Goal: Task Accomplishment & Management: Use online tool/utility

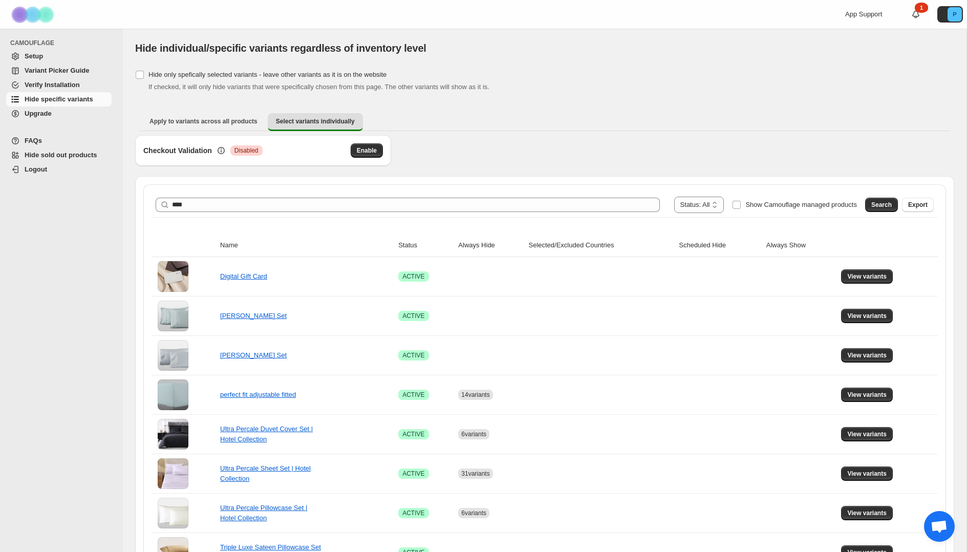
click at [866, 203] on button "Search" at bounding box center [882, 205] width 33 height 14
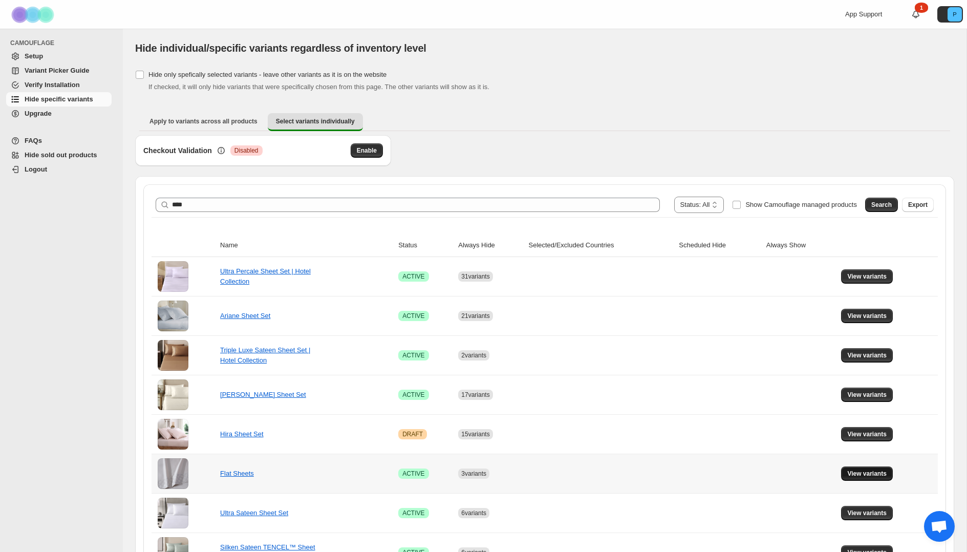
click at [866, 474] on span "View variants" at bounding box center [867, 474] width 39 height 8
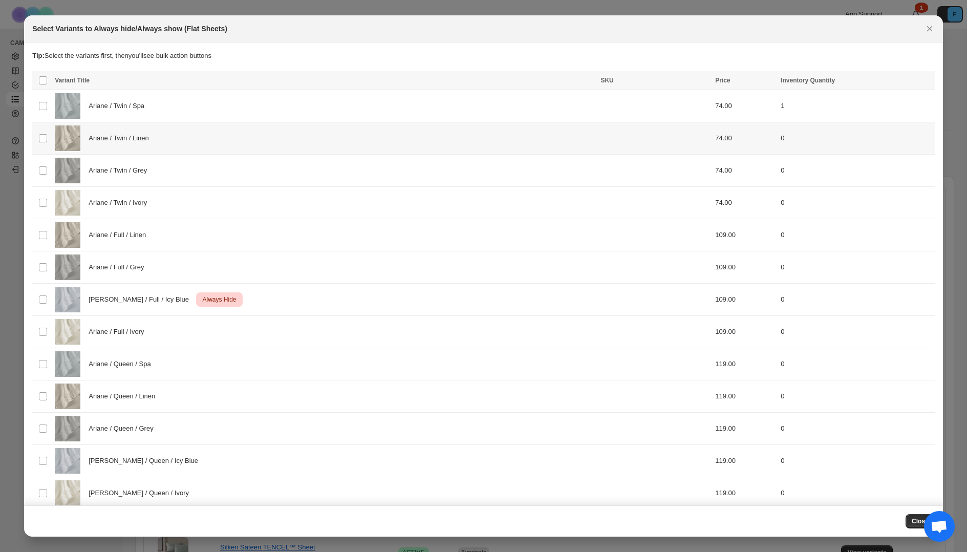
drag, startPoint x: 231, startPoint y: 146, endPoint x: 229, endPoint y: 160, distance: 14.1
click at [231, 146] on div "Ariane / Twin / Linen" at bounding box center [325, 138] width 540 height 26
click at [225, 173] on div "Ariane / Twin / Grey" at bounding box center [325, 171] width 540 height 26
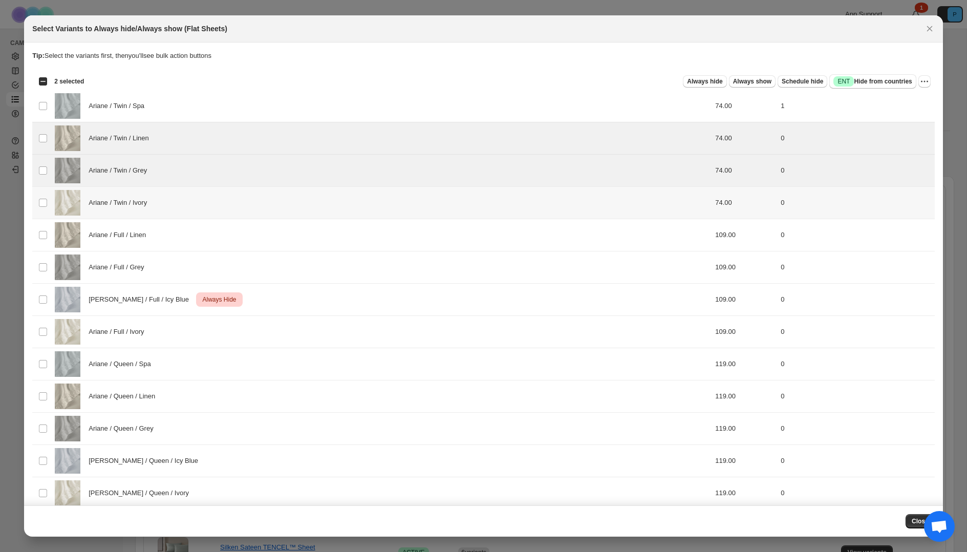
click at [226, 206] on div "Ariane / Twin / Ivory" at bounding box center [325, 203] width 540 height 26
click at [225, 235] on div "Ariane / Full / Linen" at bounding box center [325, 235] width 540 height 26
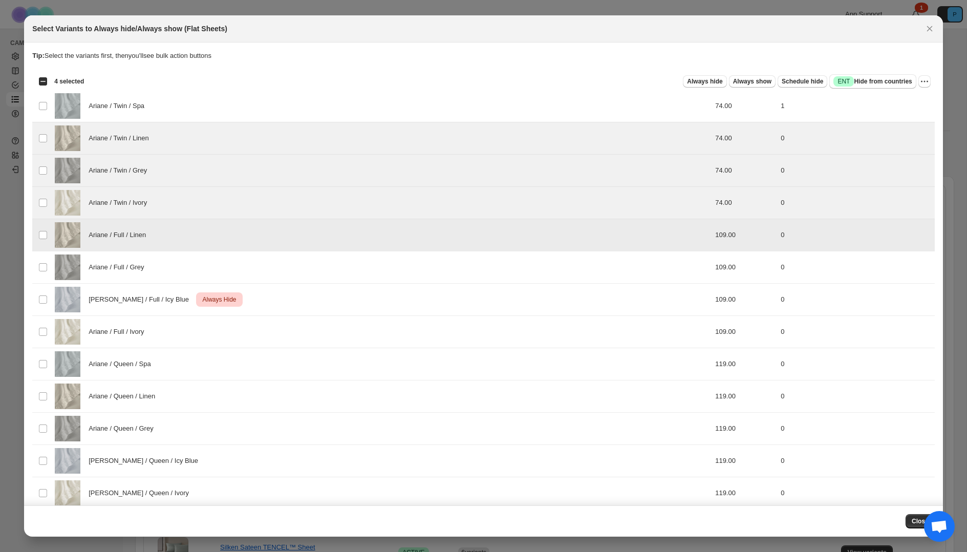
click at [223, 271] on div "Ariane / Full / Grey" at bounding box center [325, 268] width 540 height 26
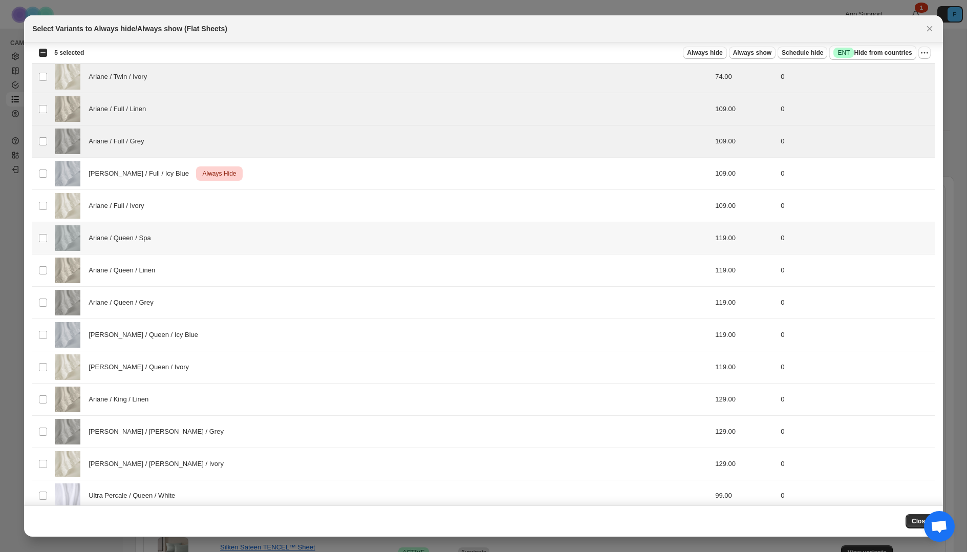
scroll to position [129, 0]
drag, startPoint x: 240, startPoint y: 210, endPoint x: 236, endPoint y: 229, distance: 19.4
click at [240, 210] on div "Ariane / Full / Ivory" at bounding box center [325, 204] width 540 height 26
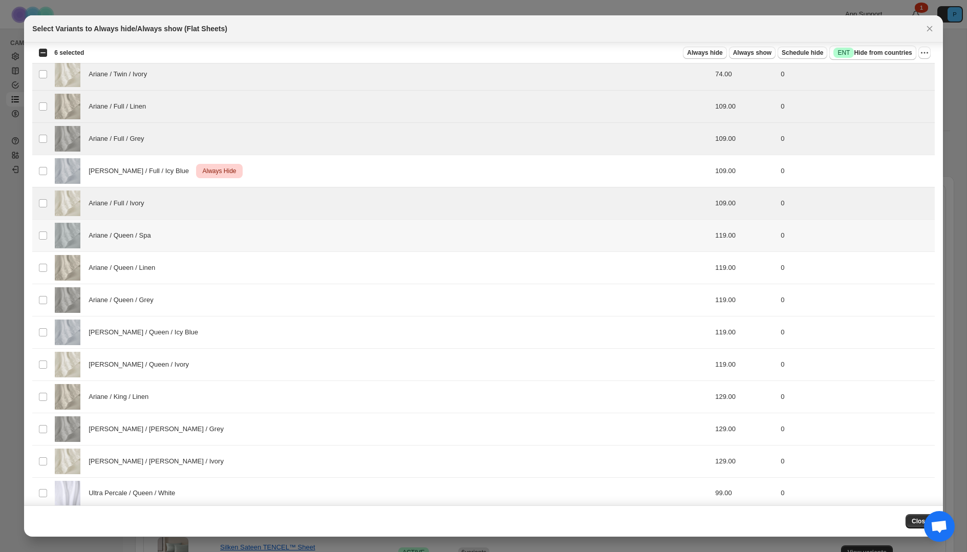
drag, startPoint x: 234, startPoint y: 235, endPoint x: 232, endPoint y: 267, distance: 31.8
click at [234, 235] on div "Ariane / Queen / Spa" at bounding box center [325, 236] width 540 height 26
drag, startPoint x: 232, startPoint y: 280, endPoint x: 229, endPoint y: 307, distance: 26.8
click at [232, 280] on div "Ariane / Queen / Linen" at bounding box center [325, 268] width 540 height 26
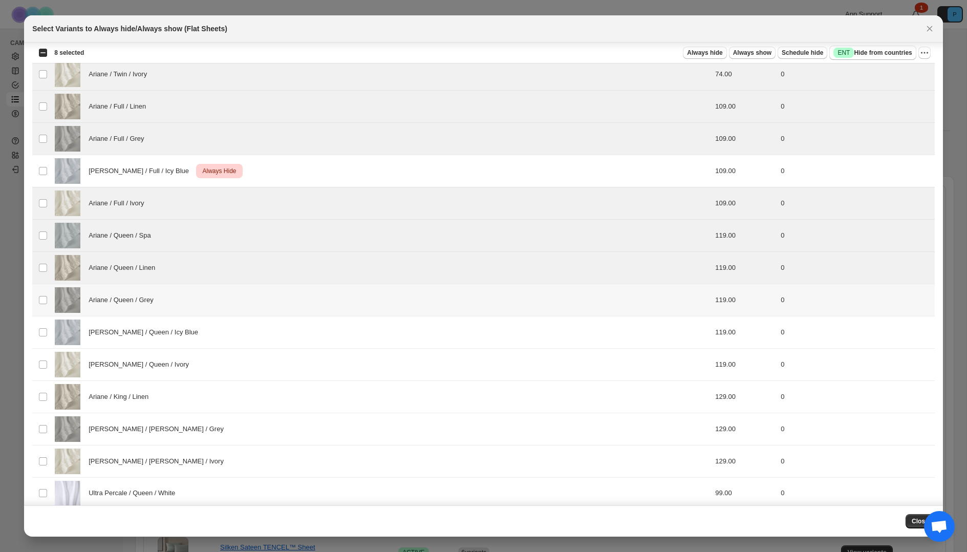
drag, startPoint x: 229, startPoint y: 308, endPoint x: 225, endPoint y: 331, distance: 22.8
click at [229, 308] on div "Ariane / Queen / Grey" at bounding box center [325, 300] width 540 height 26
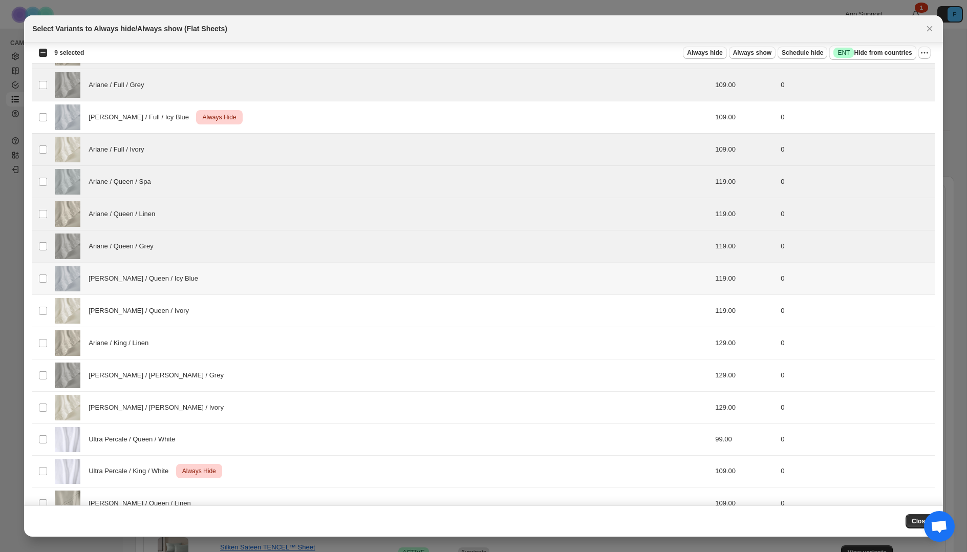
scroll to position [183, 0]
click at [223, 285] on div "[PERSON_NAME] / Queen / Icy Blue" at bounding box center [325, 278] width 540 height 26
drag, startPoint x: 221, startPoint y: 314, endPoint x: 216, endPoint y: 339, distance: 25.5
click at [221, 314] on div "[PERSON_NAME] / Queen / Ivory" at bounding box center [325, 310] width 540 height 26
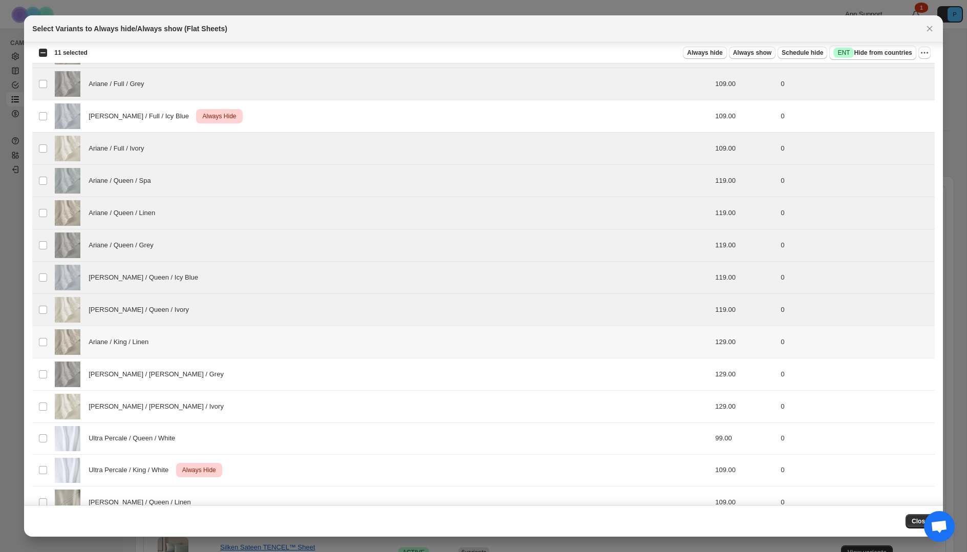
click at [216, 340] on div "Ariane / King / Linen" at bounding box center [325, 342] width 540 height 26
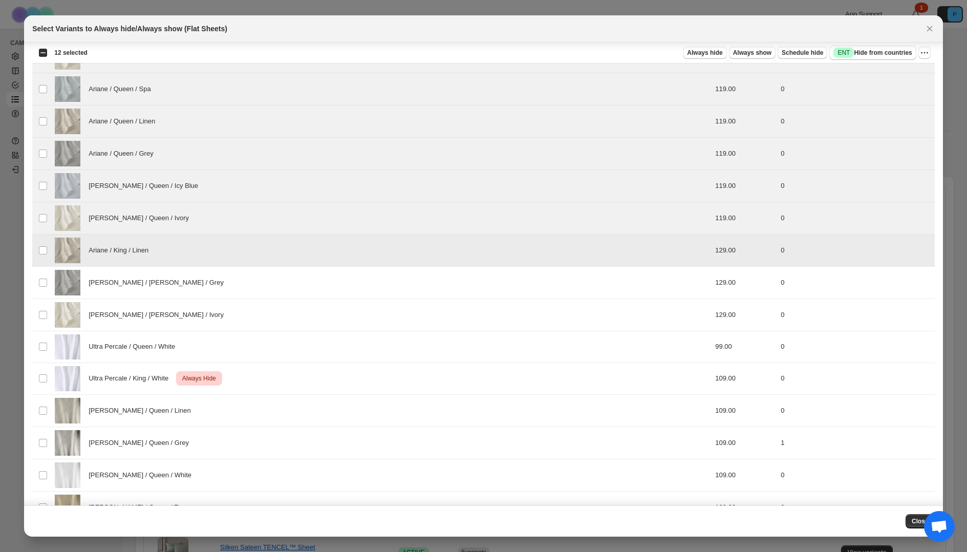
scroll to position [347, 0]
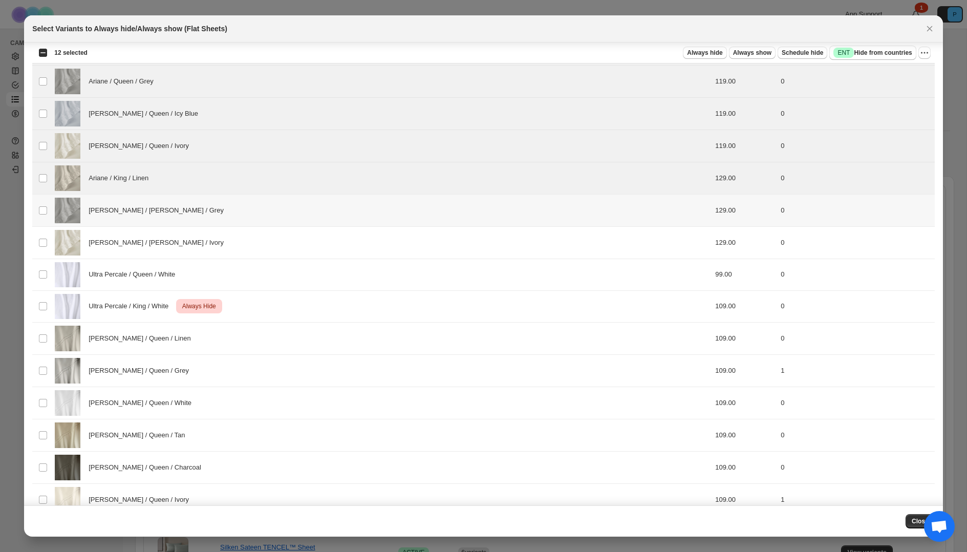
drag, startPoint x: 259, startPoint y: 217, endPoint x: 256, endPoint y: 250, distance: 33.9
click at [259, 217] on div "[PERSON_NAME] / [PERSON_NAME] / Grey" at bounding box center [325, 211] width 540 height 26
drag, startPoint x: 256, startPoint y: 252, endPoint x: 249, endPoint y: 298, distance: 46.6
click at [256, 252] on div "[PERSON_NAME] / [PERSON_NAME] / Ivory" at bounding box center [325, 243] width 540 height 26
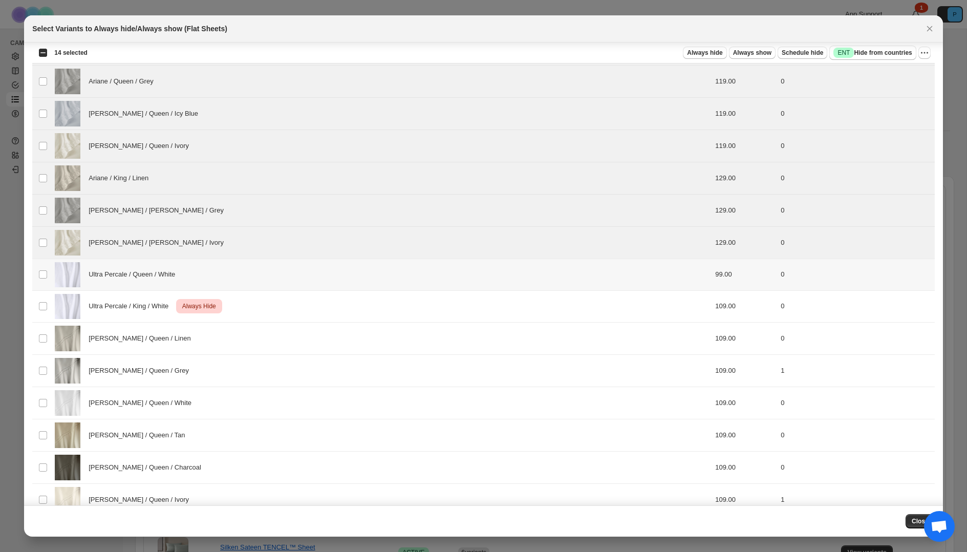
click at [252, 287] on div "Ultra Percale / Queen / White" at bounding box center [325, 274] width 540 height 25
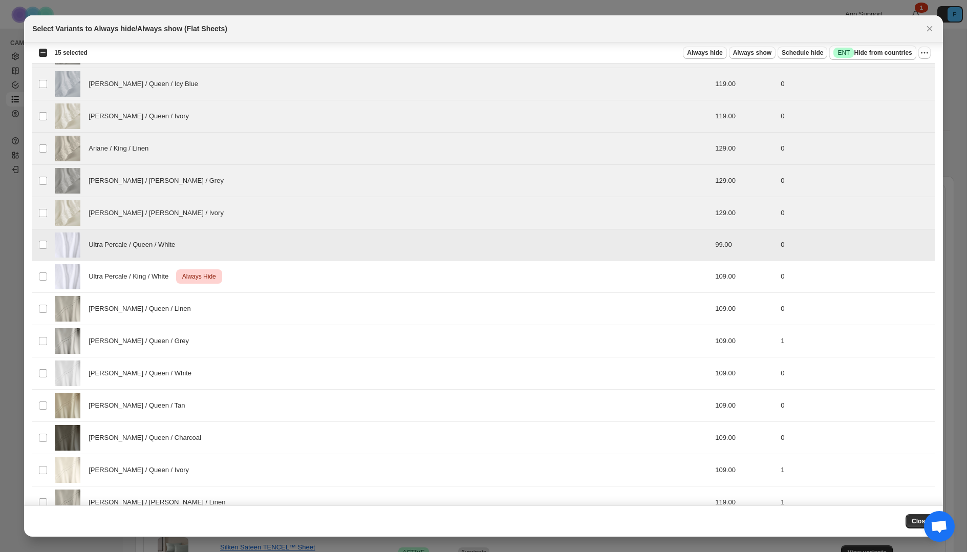
scroll to position [445, 0]
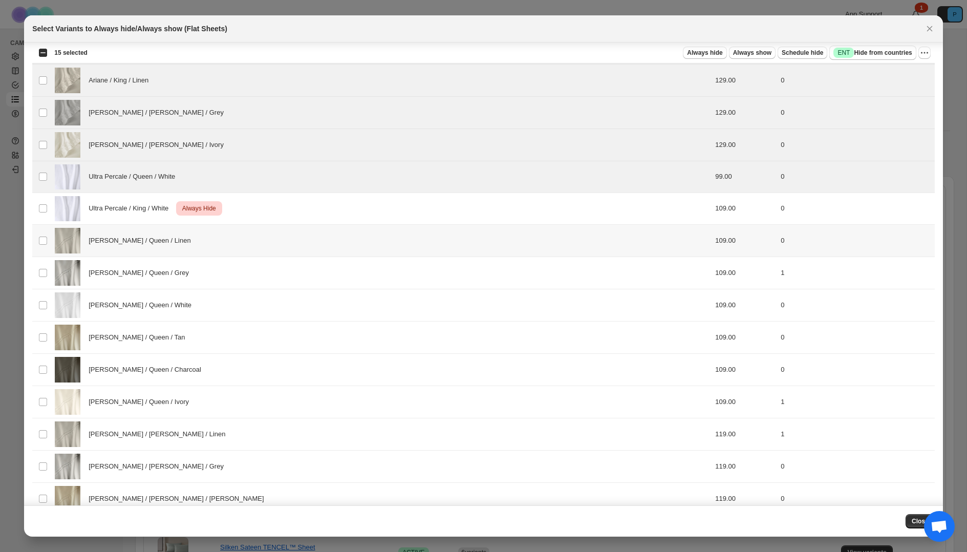
click at [259, 250] on div "[PERSON_NAME] / Queen / Linen" at bounding box center [325, 241] width 540 height 26
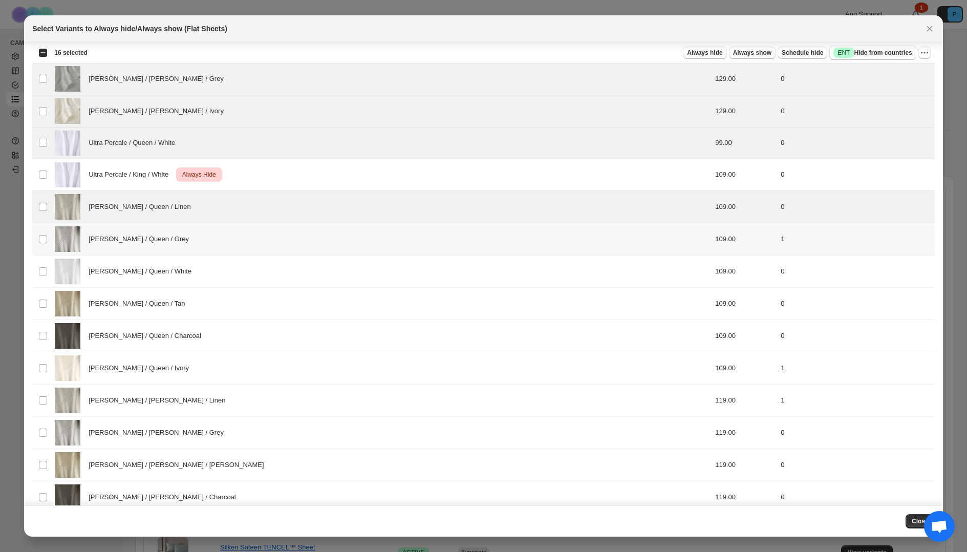
scroll to position [528, 0]
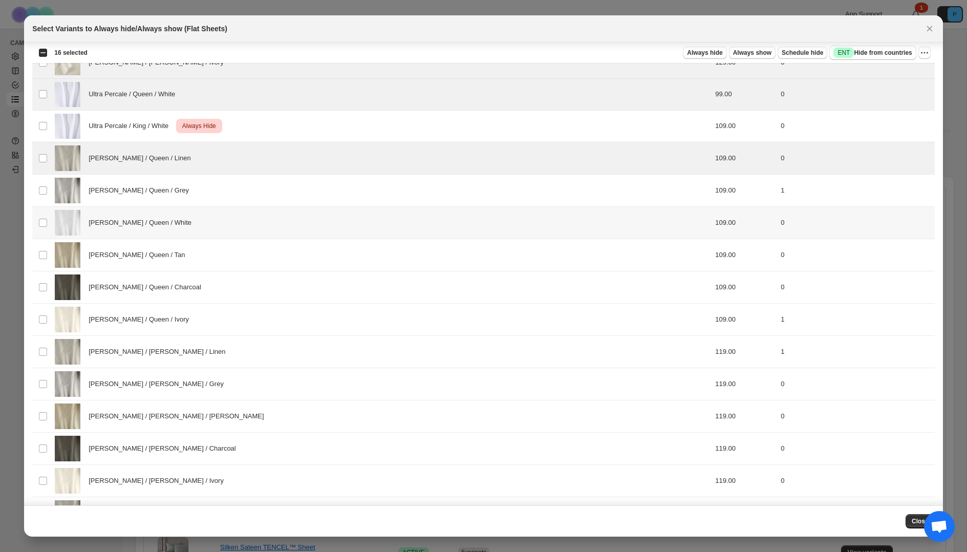
drag, startPoint x: 261, startPoint y: 229, endPoint x: 261, endPoint y: 235, distance: 5.7
click at [261, 229] on div "[PERSON_NAME] / Queen / White" at bounding box center [325, 223] width 540 height 26
drag, startPoint x: 256, startPoint y: 260, endPoint x: 249, endPoint y: 288, distance: 29.1
click at [256, 260] on div "[PERSON_NAME] / Queen / Tan" at bounding box center [325, 255] width 540 height 26
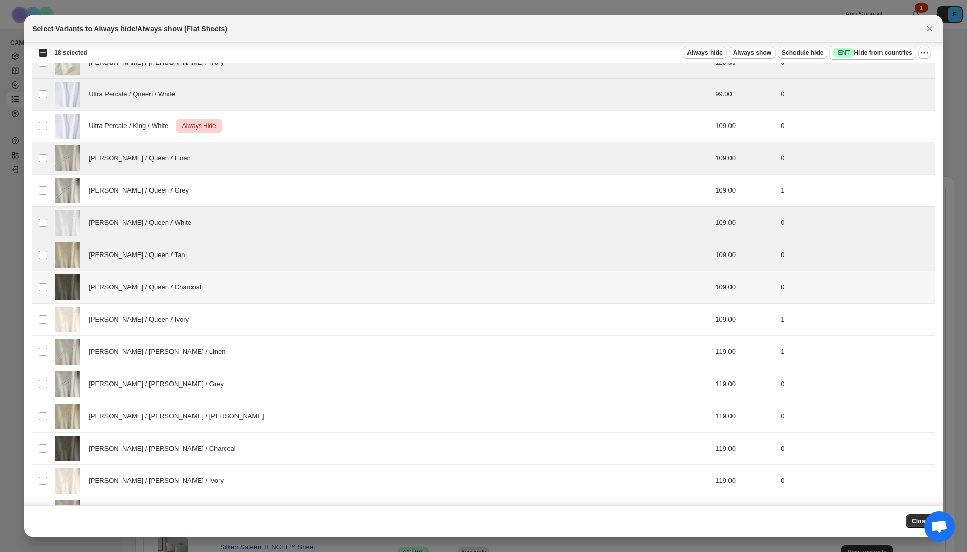
drag, startPoint x: 249, startPoint y: 289, endPoint x: 248, endPoint y: 298, distance: 9.2
click at [249, 289] on div "[PERSON_NAME] / Queen / Charcoal" at bounding box center [325, 288] width 540 height 26
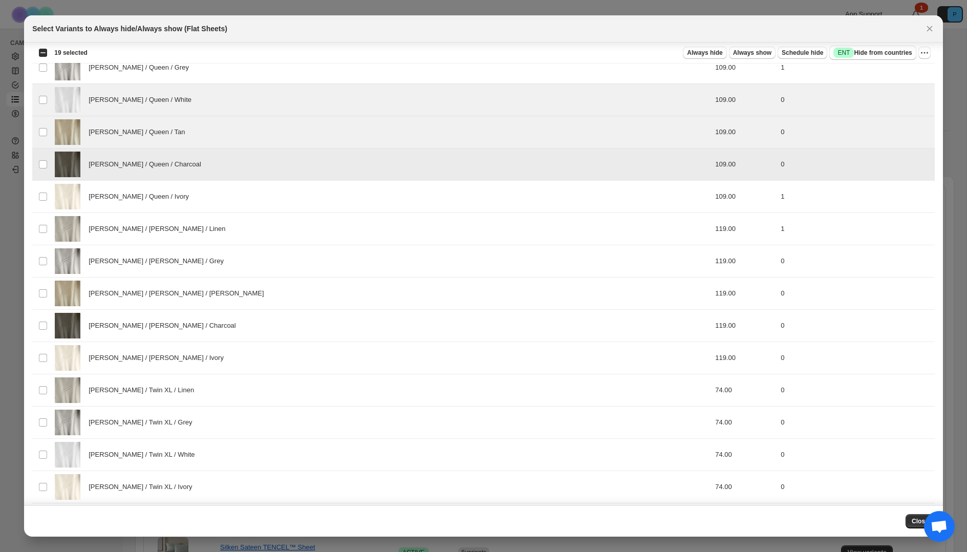
scroll to position [694, 0]
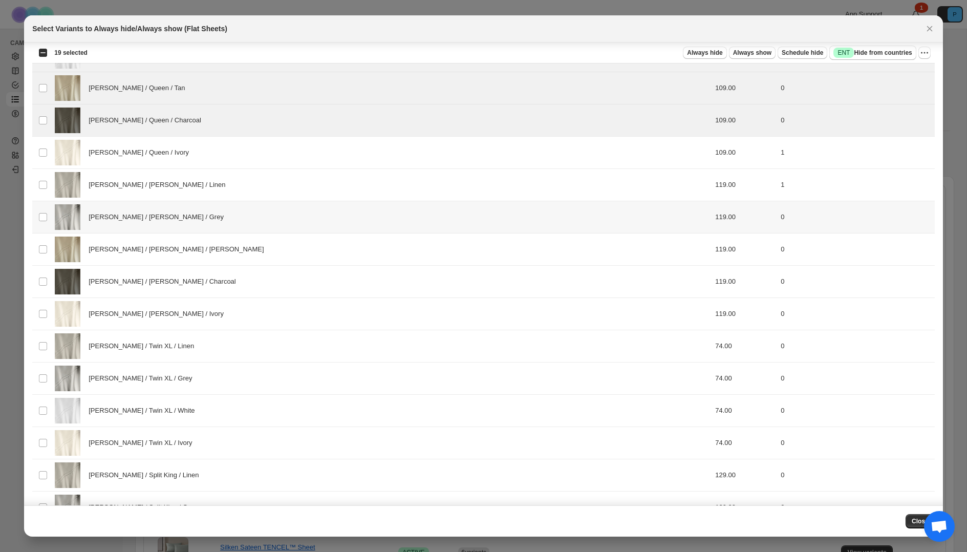
drag, startPoint x: 265, startPoint y: 231, endPoint x: 261, endPoint y: 258, distance: 27.0
click at [265, 231] on td "[PERSON_NAME] / [PERSON_NAME] / Grey" at bounding box center [325, 217] width 546 height 32
drag, startPoint x: 260, startPoint y: 261, endPoint x: 251, endPoint y: 298, distance: 37.9
click at [260, 261] on div "[PERSON_NAME] / [PERSON_NAME] / [PERSON_NAME]" at bounding box center [325, 250] width 540 height 26
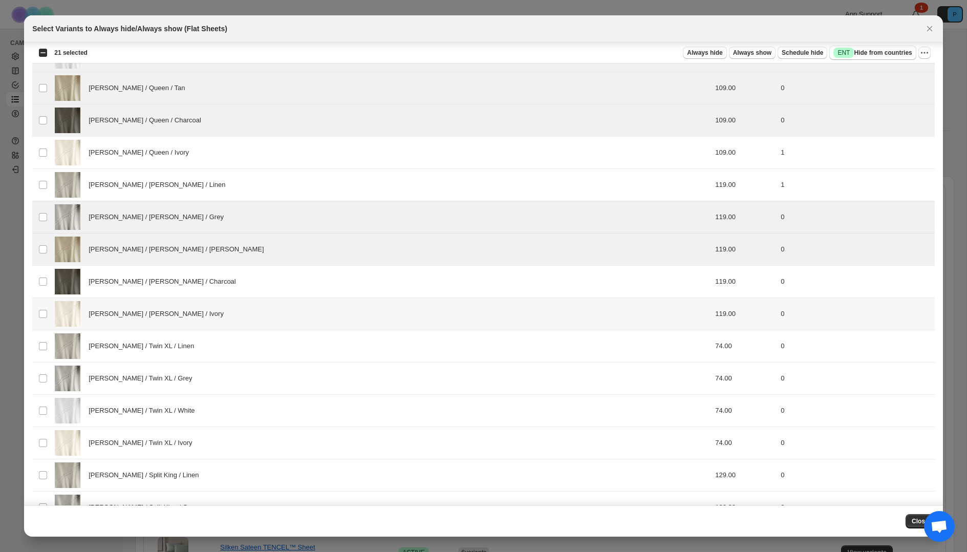
drag, startPoint x: 251, startPoint y: 298, endPoint x: 249, endPoint y: 326, distance: 28.3
click at [251, 298] on td "[PERSON_NAME] / [PERSON_NAME] / Ivory" at bounding box center [325, 314] width 546 height 32
click at [254, 272] on div "[PERSON_NAME] / [PERSON_NAME] / Charcoal" at bounding box center [325, 282] width 540 height 26
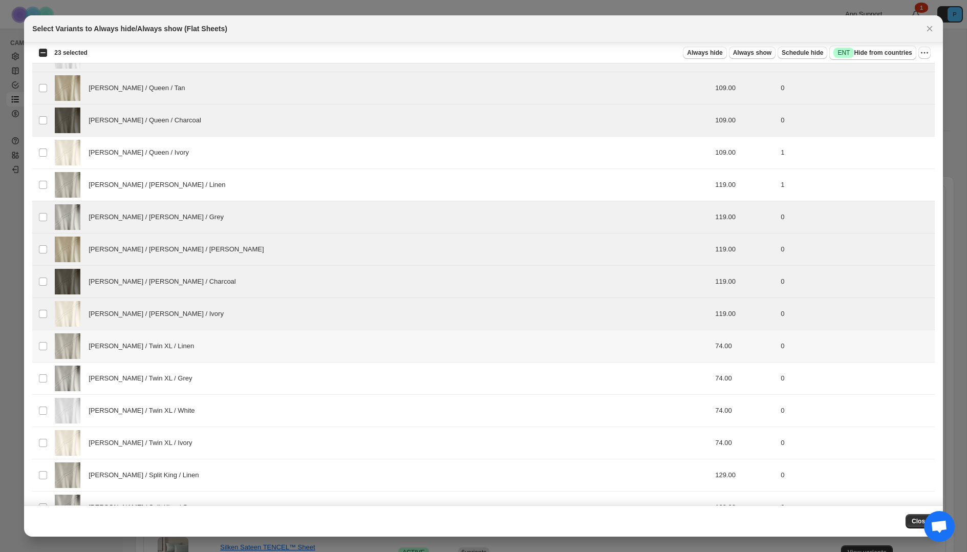
click at [236, 354] on div "[PERSON_NAME] / Twin XL / Linen" at bounding box center [325, 346] width 540 height 26
click at [233, 381] on div "[PERSON_NAME] / Twin XL / Grey" at bounding box center [325, 379] width 540 height 26
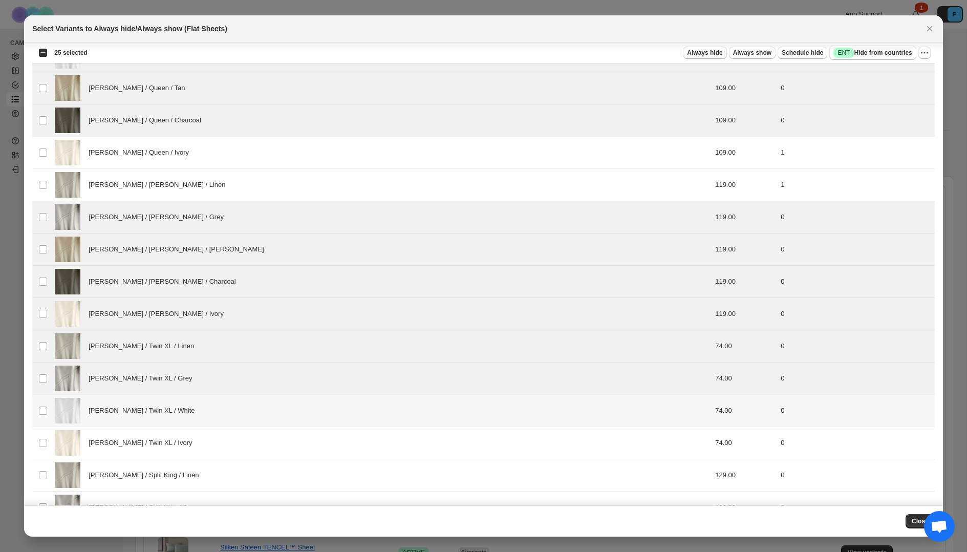
click at [227, 409] on div "[PERSON_NAME] / Twin XL / White" at bounding box center [325, 411] width 540 height 26
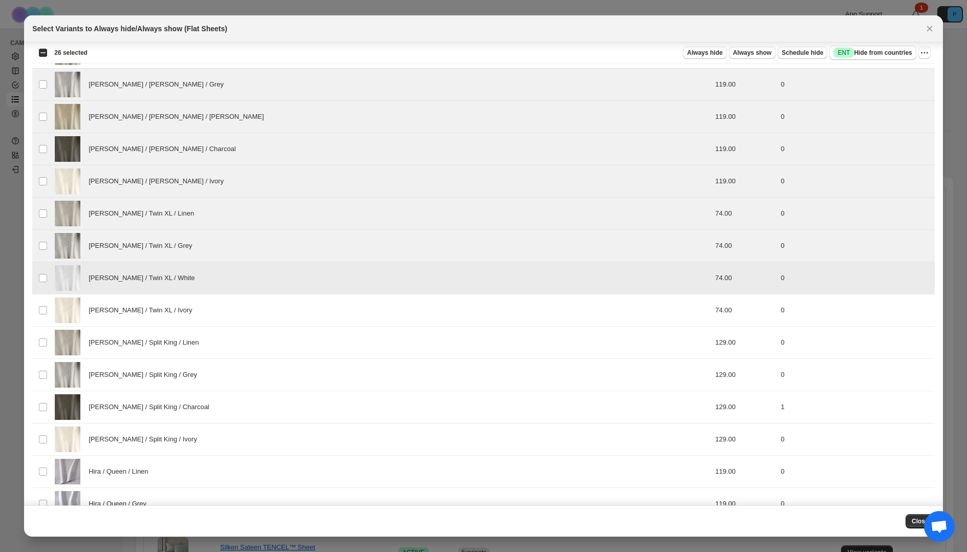
scroll to position [861, 0]
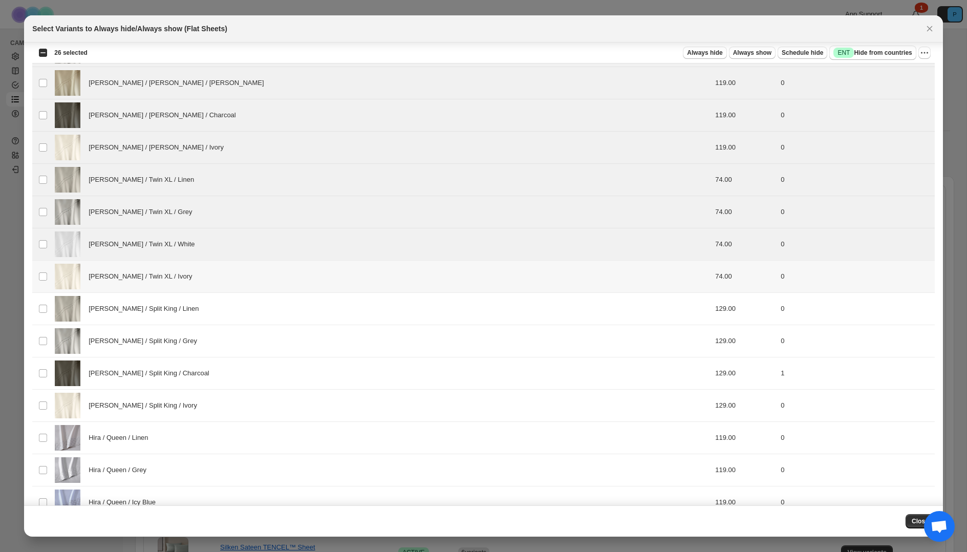
drag, startPoint x: 248, startPoint y: 285, endPoint x: 242, endPoint y: 317, distance: 31.7
click at [248, 285] on div "[PERSON_NAME] / Twin XL / Ivory" at bounding box center [325, 277] width 540 height 26
click at [241, 321] on div "[PERSON_NAME] / Split King / Linen" at bounding box center [325, 309] width 540 height 26
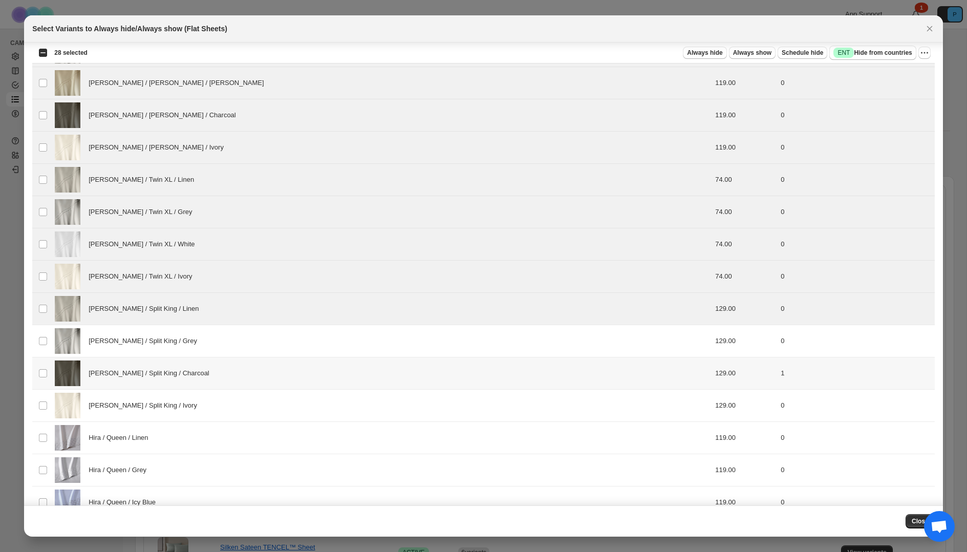
drag, startPoint x: 235, startPoint y: 357, endPoint x: 232, endPoint y: 391, distance: 34.5
click at [235, 357] on td "[PERSON_NAME] / Split King / Charcoal" at bounding box center [325, 373] width 546 height 32
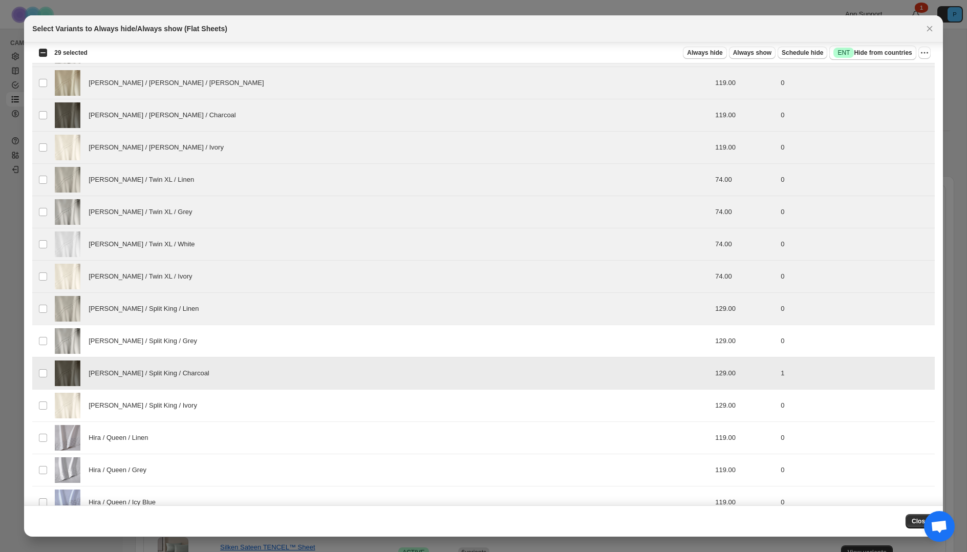
click at [226, 388] on td "[PERSON_NAME] / Split King / Charcoal" at bounding box center [325, 373] width 546 height 32
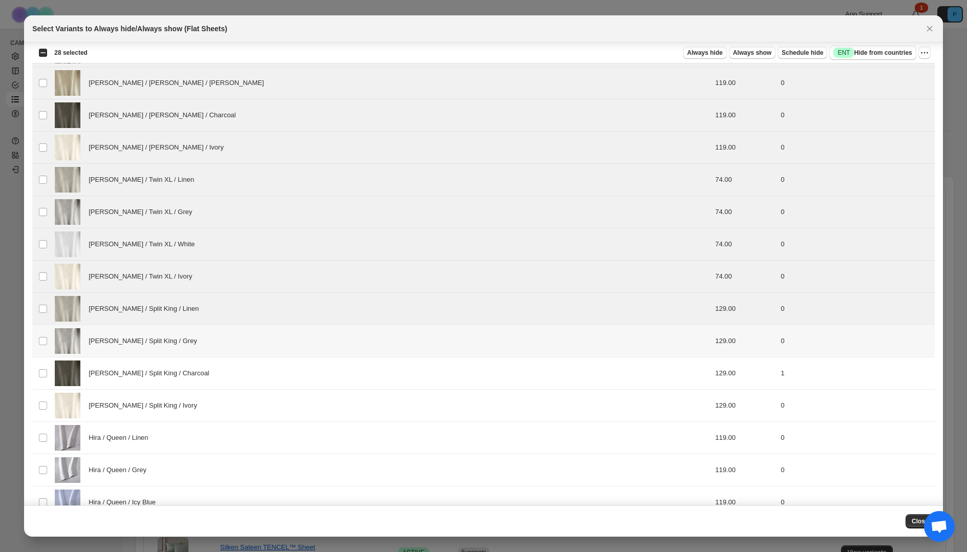
click at [235, 346] on div "[PERSON_NAME] / Split King / Grey" at bounding box center [325, 341] width 540 height 26
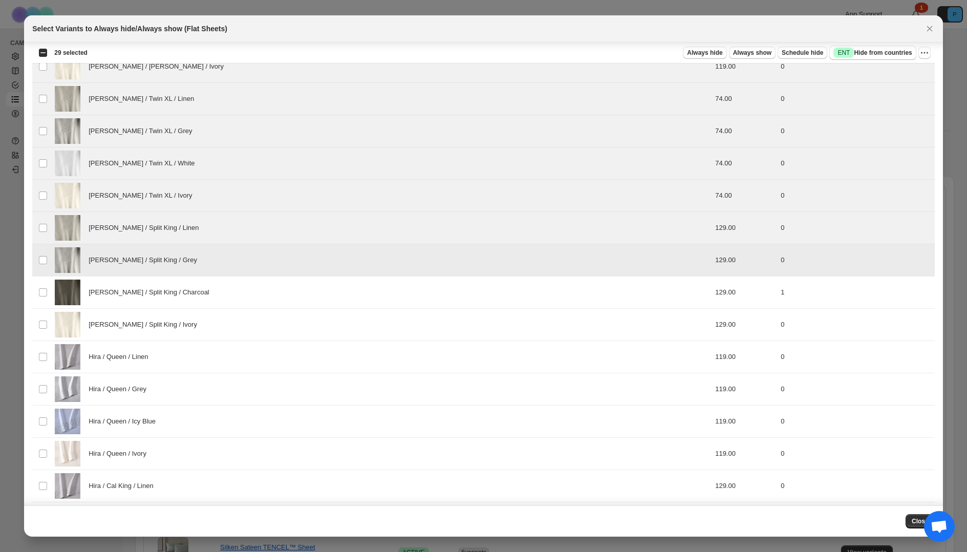
scroll to position [990, 0]
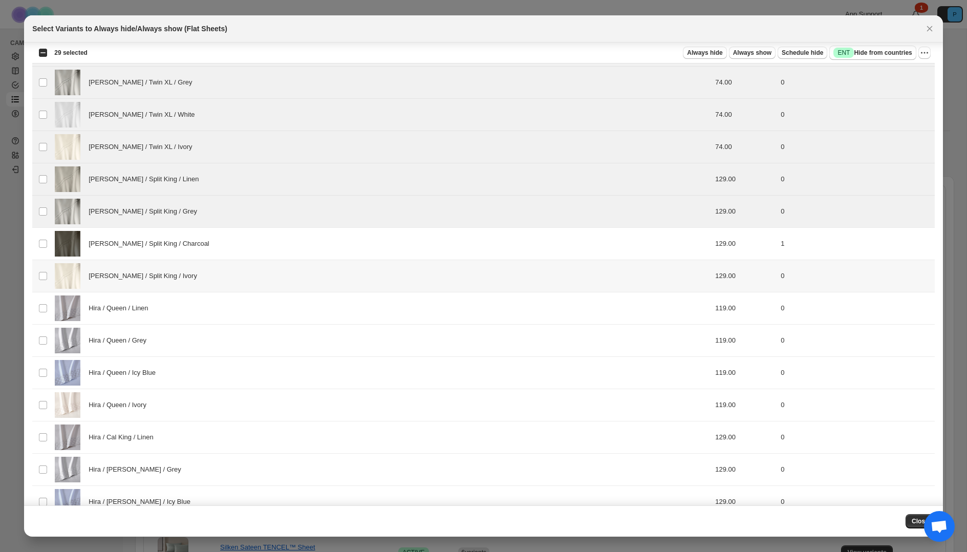
click at [259, 278] on div "[PERSON_NAME] / Split King / Ivory" at bounding box center [325, 276] width 540 height 26
drag, startPoint x: 252, startPoint y: 308, endPoint x: 251, endPoint y: 345, distance: 36.9
click at [252, 308] on div "Hira / Queen / Linen" at bounding box center [325, 309] width 540 height 26
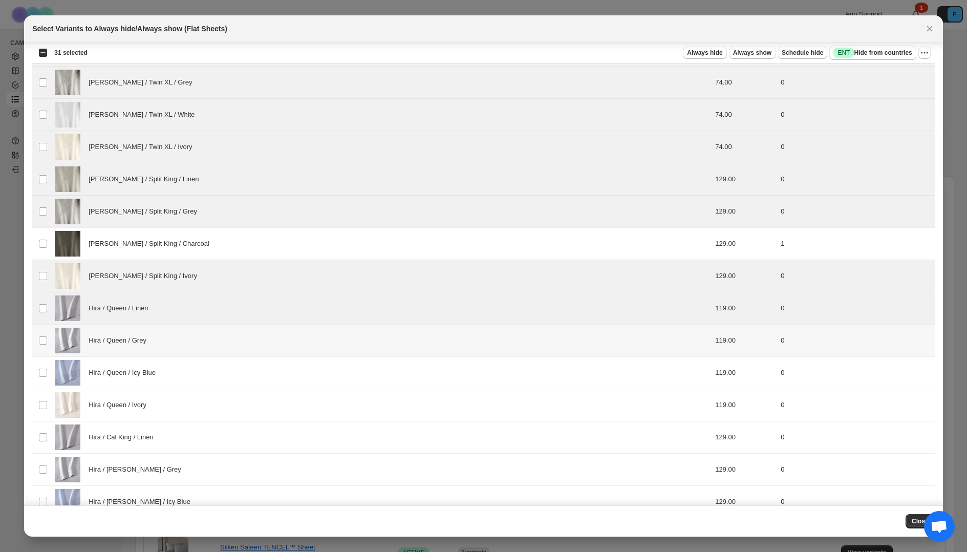
click at [250, 346] on div "Hira / Queen / Grey" at bounding box center [325, 341] width 540 height 26
click at [246, 375] on div "Hira / Queen / Icy Blue" at bounding box center [325, 373] width 540 height 26
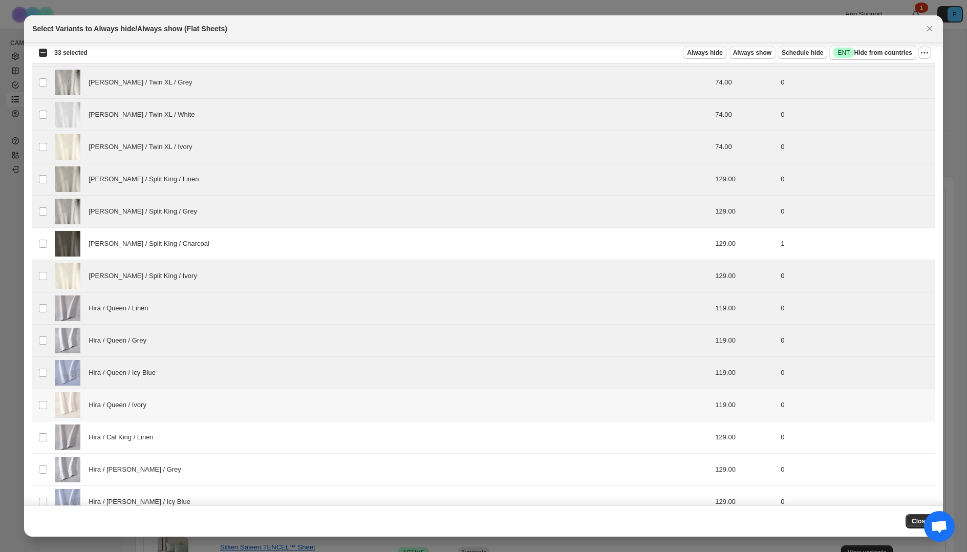
drag, startPoint x: 244, startPoint y: 412, endPoint x: 243, endPoint y: 445, distance: 32.3
click at [244, 412] on div "Hira / Queen / Ivory" at bounding box center [325, 405] width 540 height 26
click at [243, 447] on div "Hira / Cal King / Linen" at bounding box center [325, 438] width 540 height 26
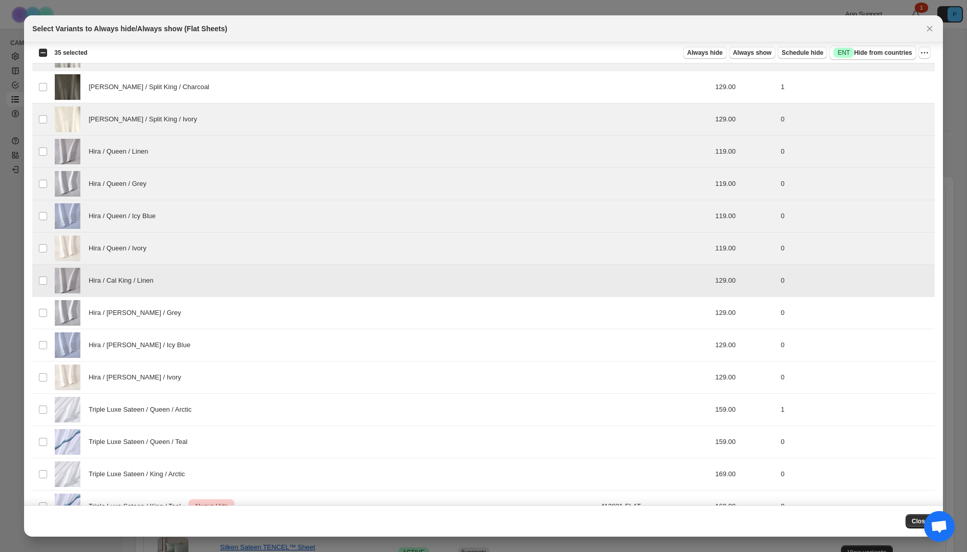
scroll to position [1172, 0]
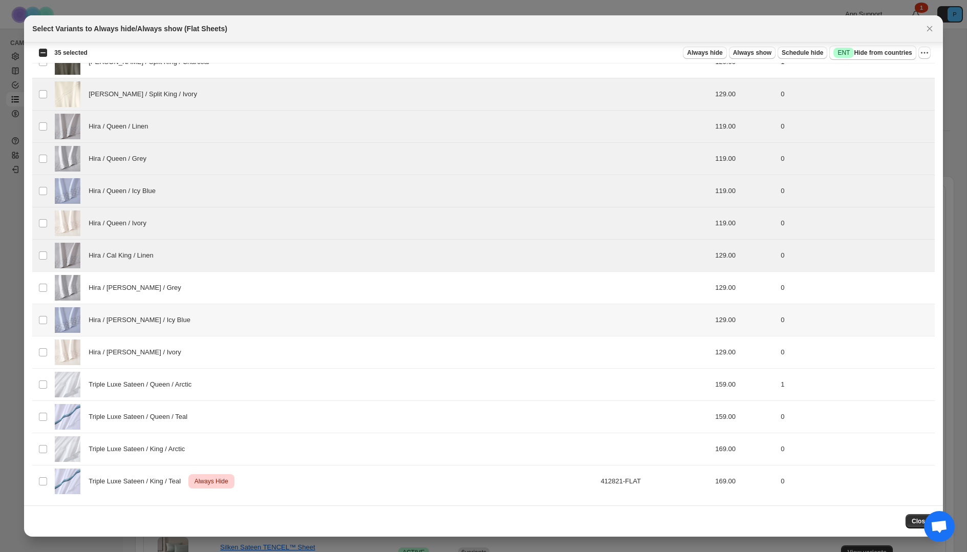
click at [261, 307] on div "Hira / [PERSON_NAME] / Icy Blue" at bounding box center [325, 320] width 540 height 26
click at [258, 289] on div "Hira / [PERSON_NAME] / Grey" at bounding box center [325, 288] width 540 height 26
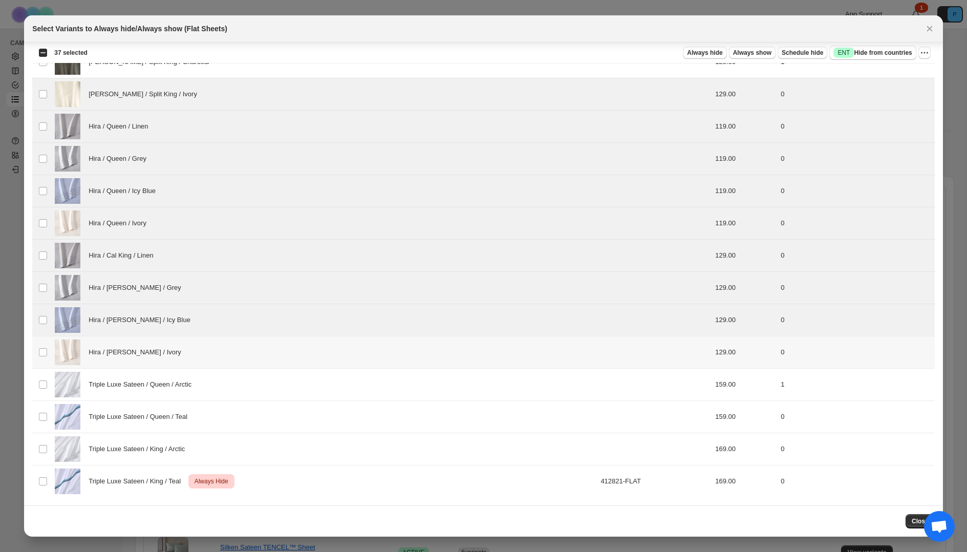
click at [253, 352] on div "Hira / [PERSON_NAME] / Ivory" at bounding box center [325, 353] width 540 height 26
click at [256, 424] on div "Triple Luxe Sateen / Queen / Teal" at bounding box center [325, 417] width 540 height 26
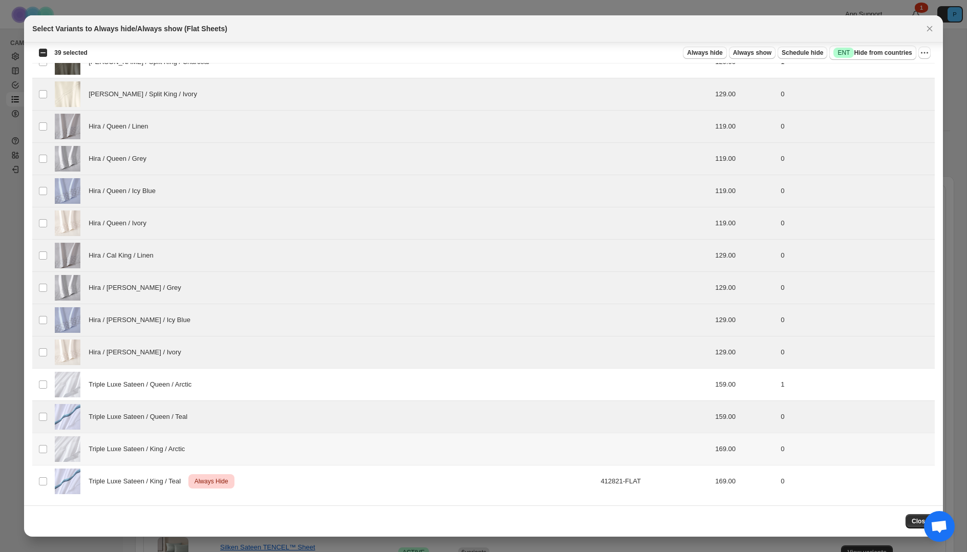
click at [251, 458] on div "Triple Luxe Sateen / King / Arctic" at bounding box center [325, 449] width 540 height 26
click at [703, 52] on span "Always hide" at bounding box center [704, 53] width 35 height 8
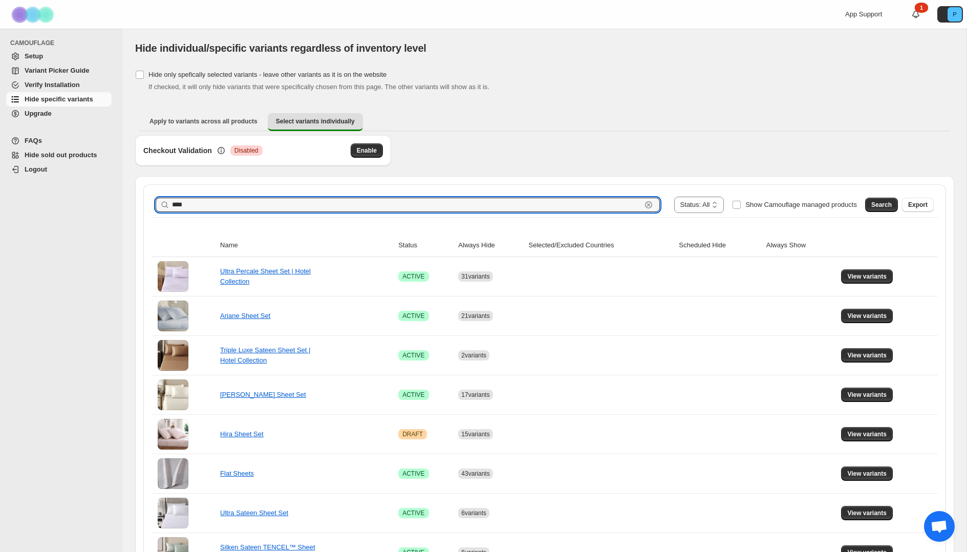
drag, startPoint x: 214, startPoint y: 205, endPoint x: 151, endPoint y: 204, distance: 63.0
click at [152, 204] on div "**********" at bounding box center [545, 205] width 787 height 25
type input "**********"
click at [882, 205] on span "Search" at bounding box center [882, 205] width 20 height 8
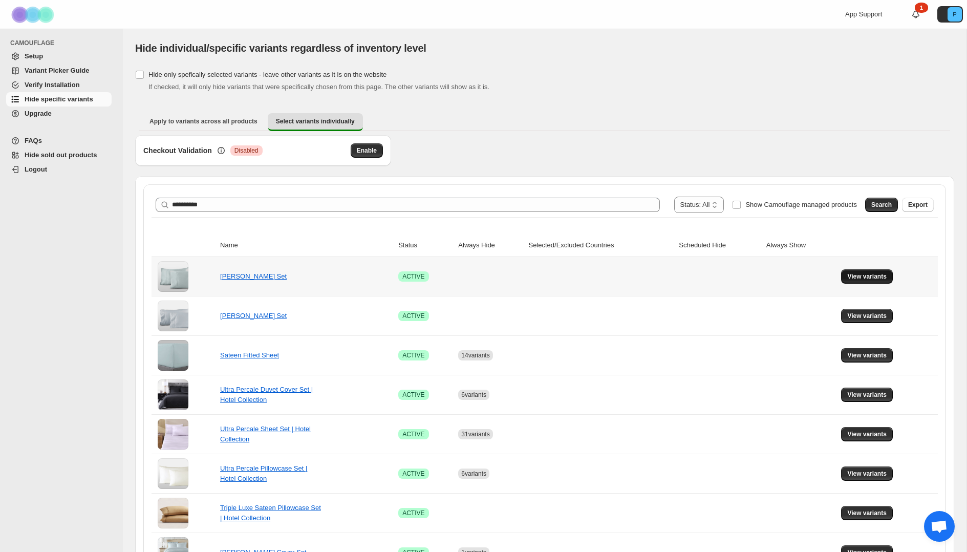
click at [858, 282] on button "View variants" at bounding box center [867, 276] width 52 height 14
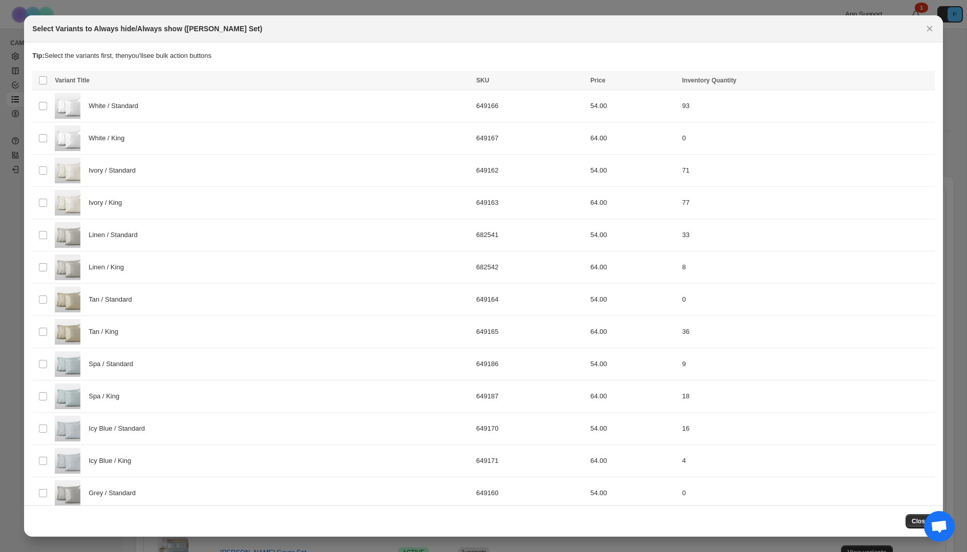
click at [930, 29] on icon "Close" at bounding box center [930, 29] width 6 height 6
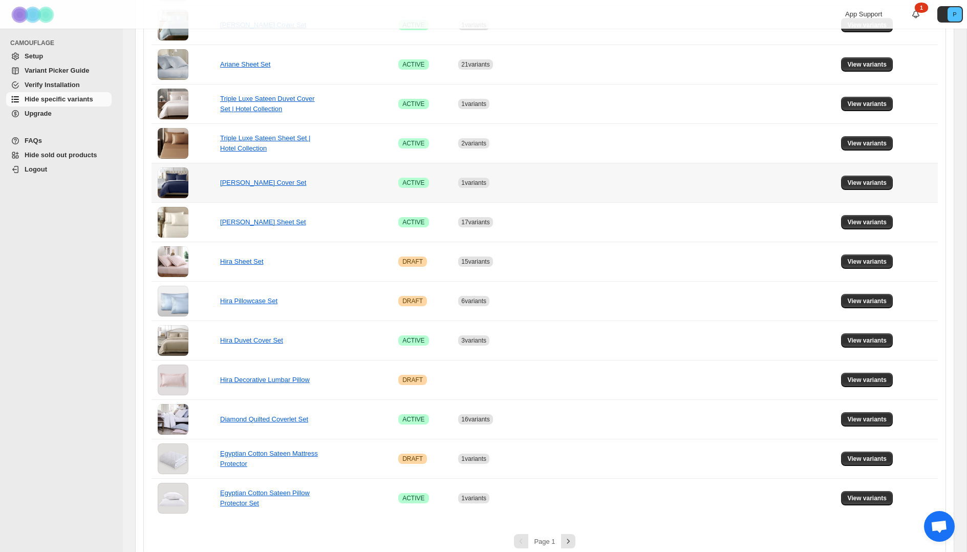
scroll to position [540, 0]
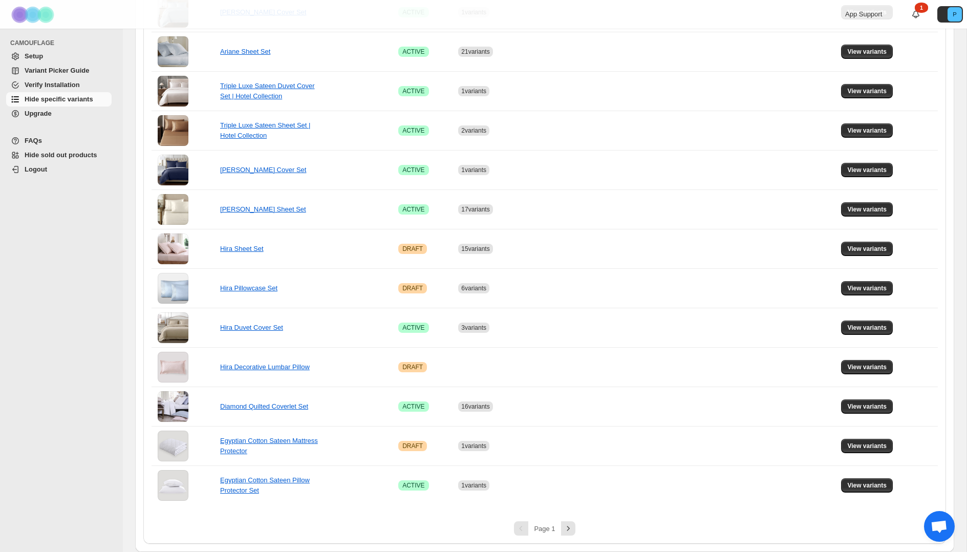
click at [560, 529] on div "Page 1" at bounding box center [544, 528] width 33 height 7
click at [562, 530] on button "Next" at bounding box center [568, 528] width 14 height 14
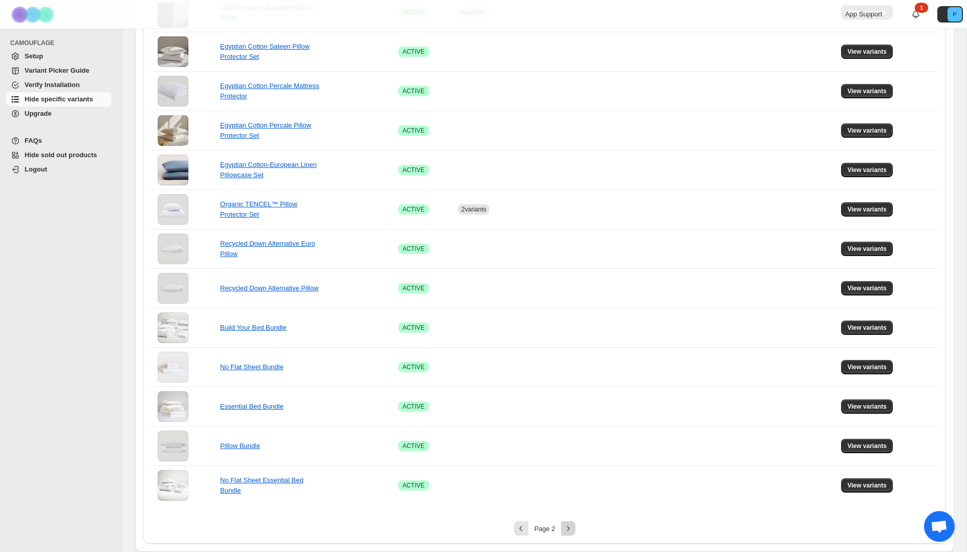
click at [562, 530] on button "Next" at bounding box center [568, 528] width 14 height 14
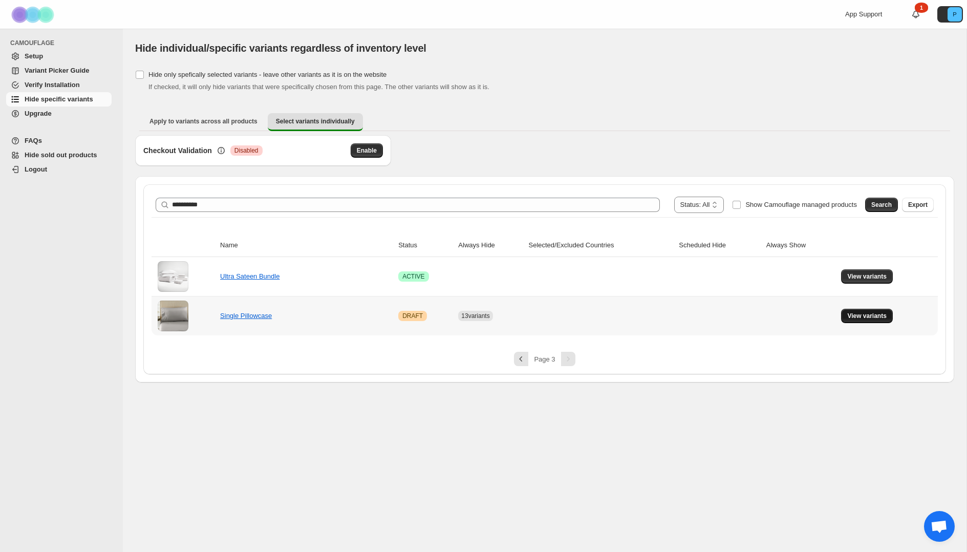
click at [856, 317] on span "View variants" at bounding box center [867, 316] width 39 height 8
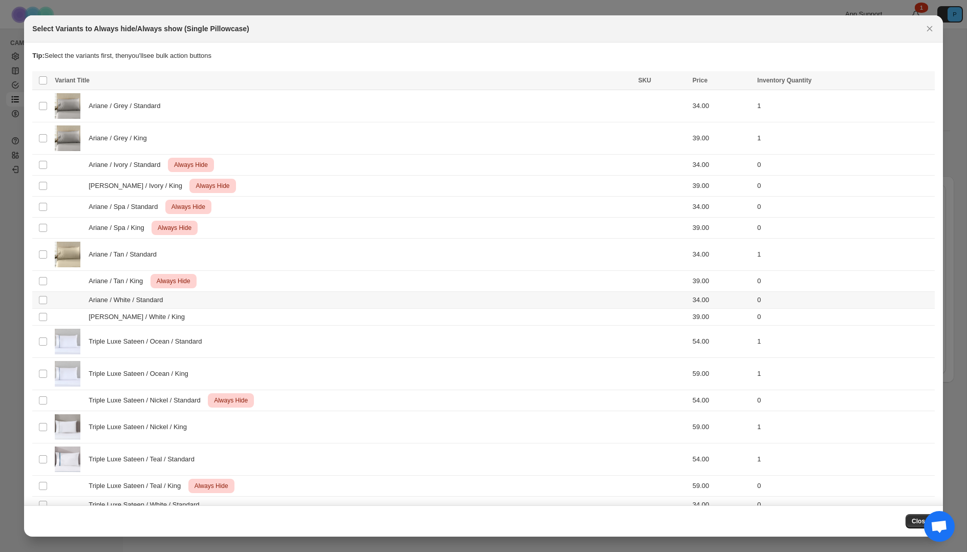
click at [281, 303] on div "Ariane / White / Standard" at bounding box center [343, 300] width 577 height 10
click at [280, 318] on div "[PERSON_NAME] / White / King" at bounding box center [343, 317] width 577 height 10
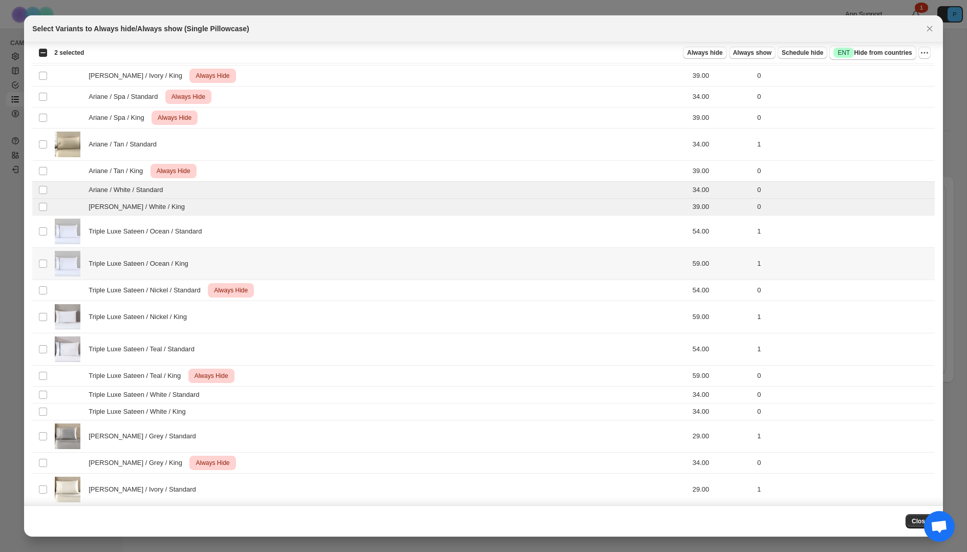
scroll to position [147, 0]
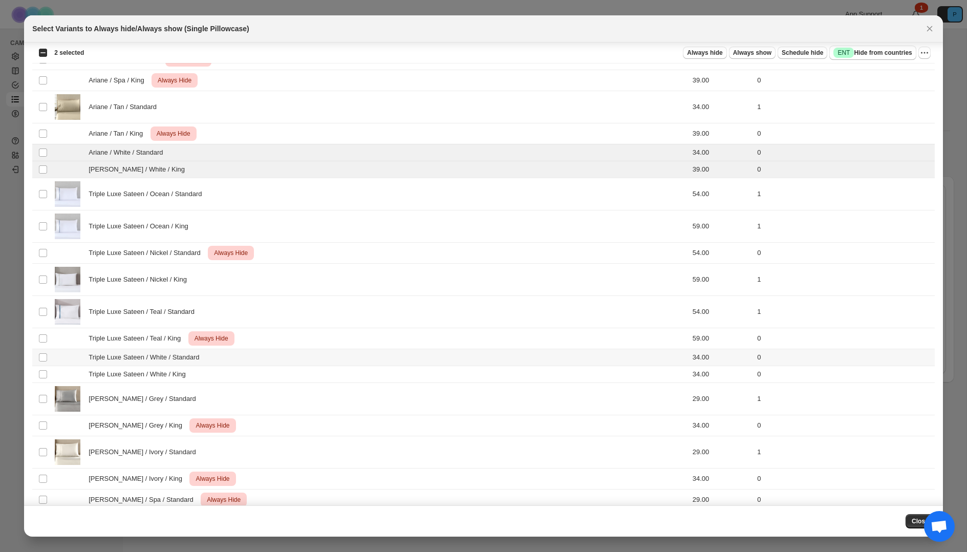
click at [300, 355] on div "Triple Luxe Sateen / White / Standard" at bounding box center [343, 357] width 577 height 10
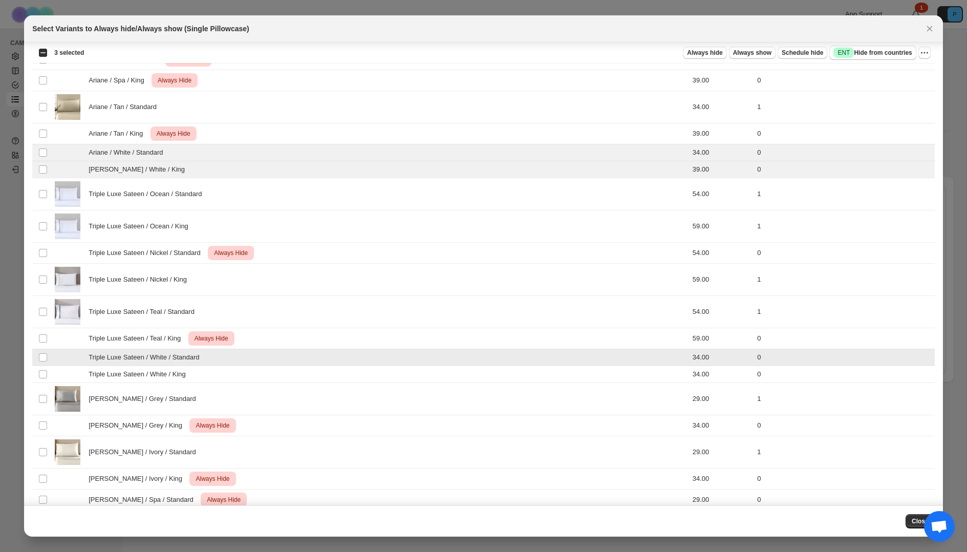
click at [299, 373] on div "Triple Luxe Sateen / White / King" at bounding box center [343, 374] width 577 height 10
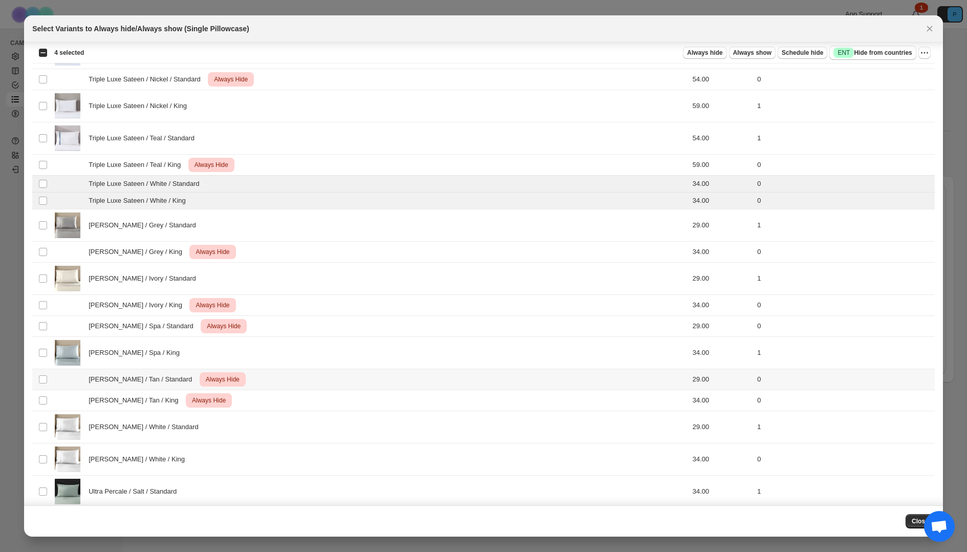
scroll to position [386, 0]
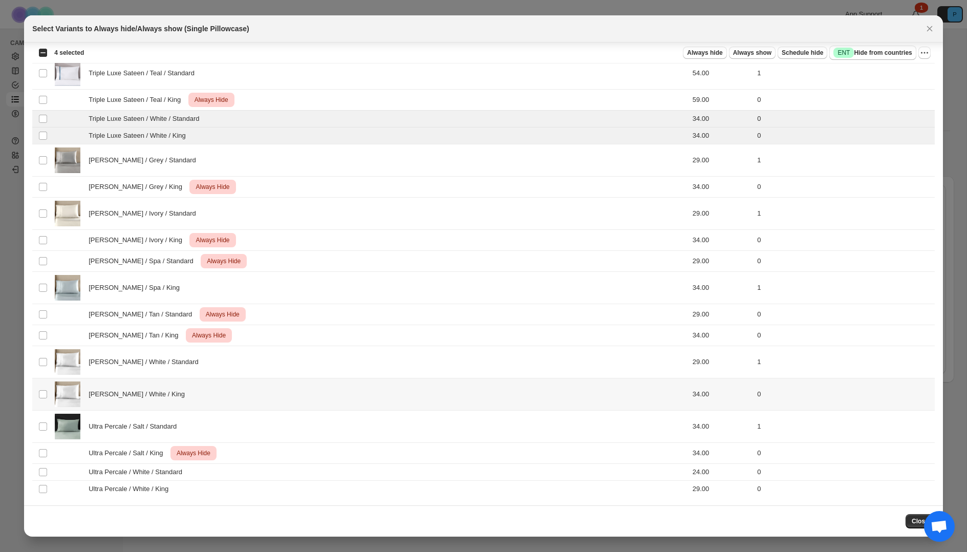
click at [310, 387] on div "[PERSON_NAME] / White / King" at bounding box center [343, 395] width 577 height 26
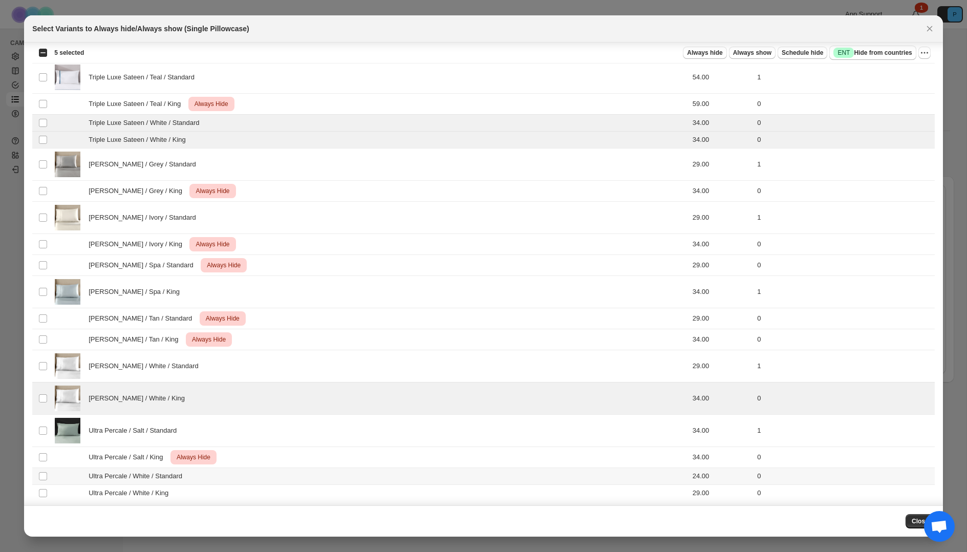
drag, startPoint x: 292, startPoint y: 473, endPoint x: 293, endPoint y: 485, distance: 11.8
click at [292, 473] on div "Ultra Percale / White / Standard" at bounding box center [343, 476] width 577 height 10
click at [293, 495] on div "Ultra Percale / White / King" at bounding box center [343, 493] width 577 height 10
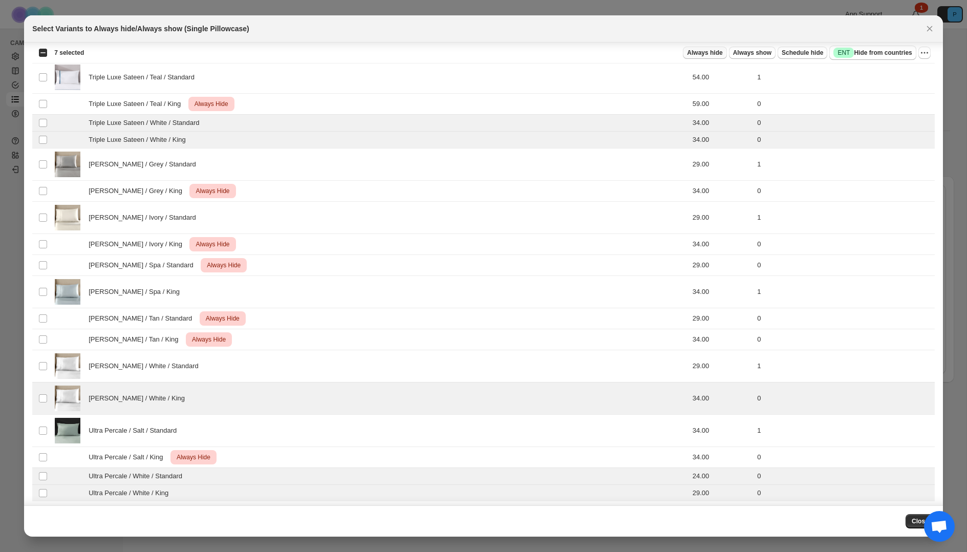
click at [698, 54] on span "Always hide" at bounding box center [704, 53] width 35 height 8
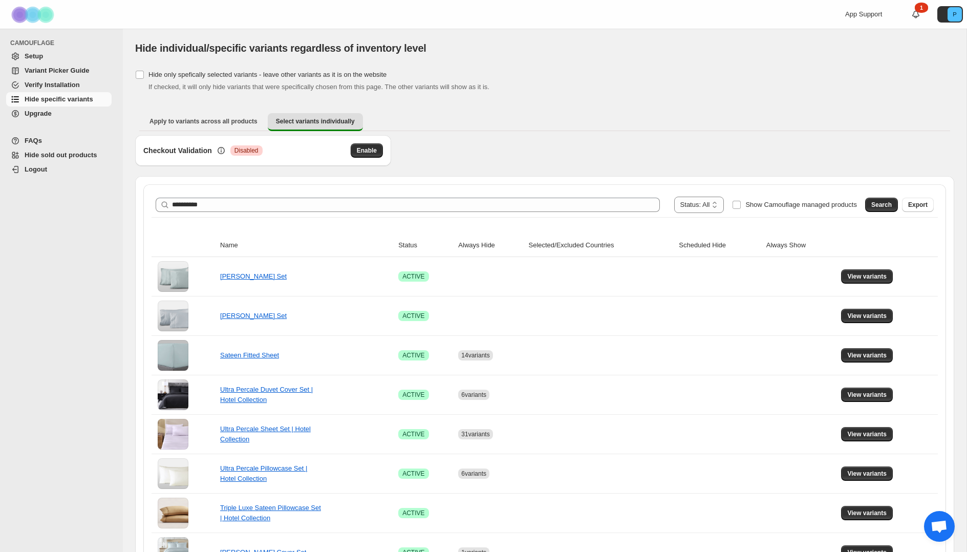
scroll to position [1, 0]
